Goal: Navigation & Orientation: Go to known website

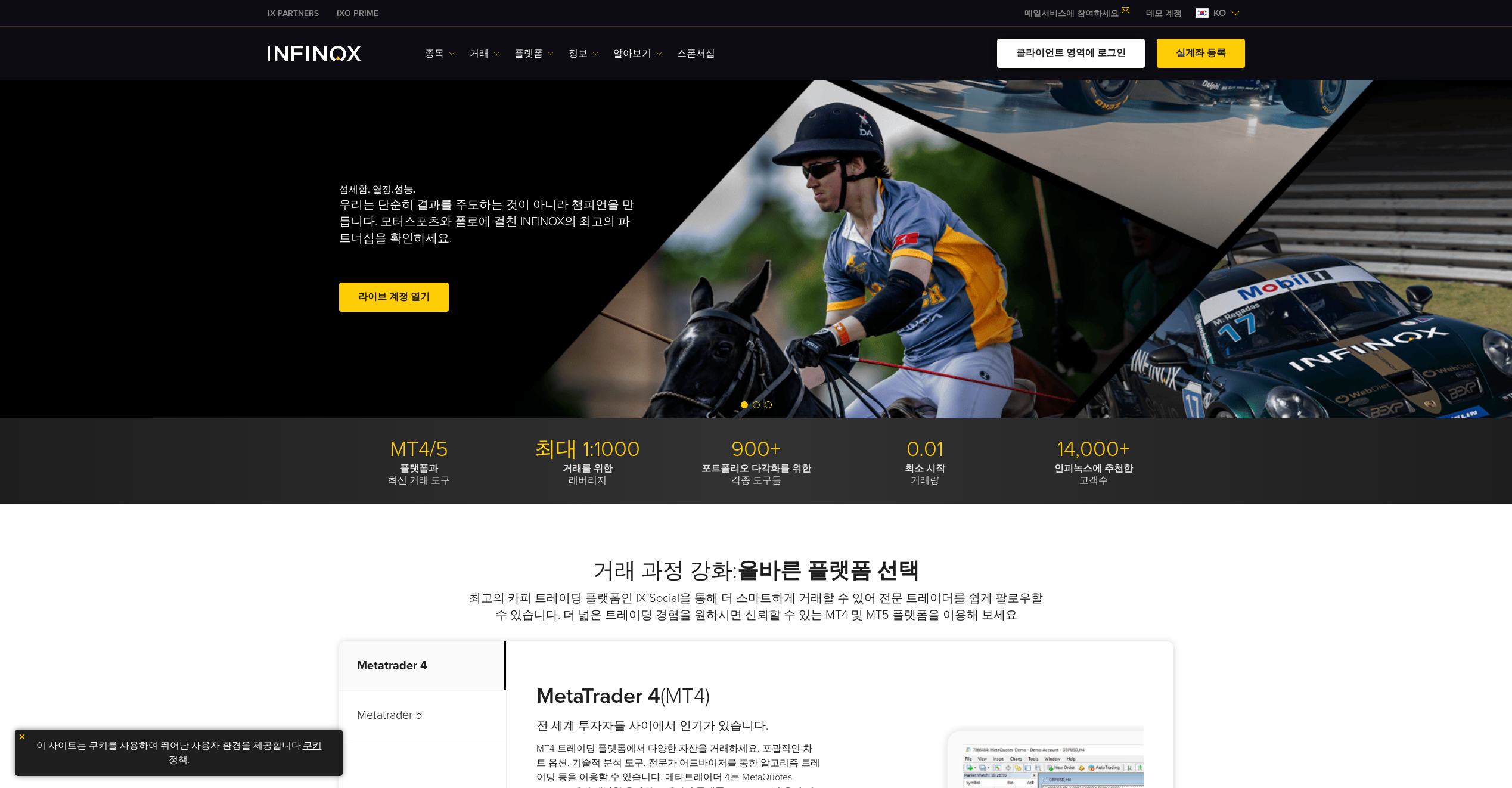
drag, startPoint x: 0, startPoint y: 0, endPoint x: 1102, endPoint y: 50, distance: 1103.1
click at [1102, 50] on link "클라이언트 영역에 로그인" at bounding box center [1071, 54] width 148 height 29
drag, startPoint x: 0, startPoint y: 0, endPoint x: 1091, endPoint y: 54, distance: 1092.3
click at [1091, 54] on link "클라이언트 영역에 로그인" at bounding box center [1071, 54] width 148 height 29
